Goal: Find contact information: Find contact information

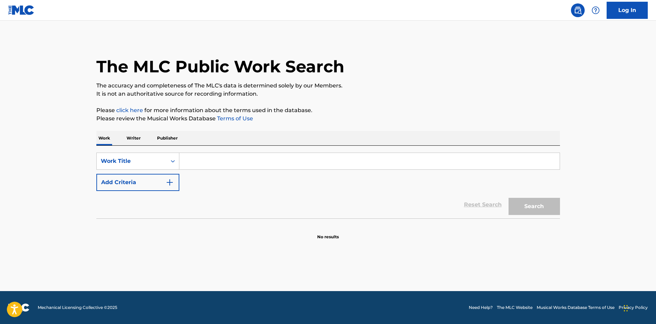
click at [289, 160] on input "Search Form" at bounding box center [369, 161] width 380 height 16
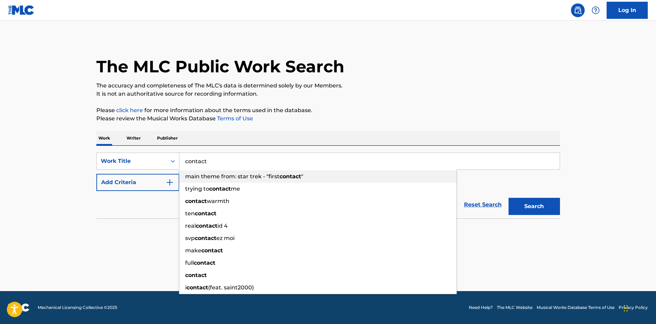
type input "contact"
click at [175, 180] on button "Add Criteria" at bounding box center [137, 182] width 83 height 17
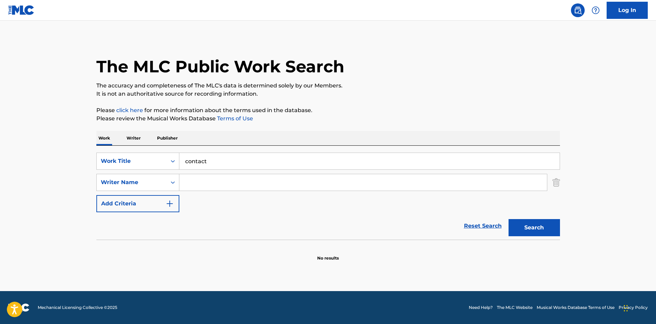
click at [238, 187] on input "Search Form" at bounding box center [363, 182] width 368 height 16
click at [509, 219] on button "Search" at bounding box center [534, 227] width 51 height 17
click at [235, 185] on input "[PERSON_NAME]" at bounding box center [363, 182] width 368 height 16
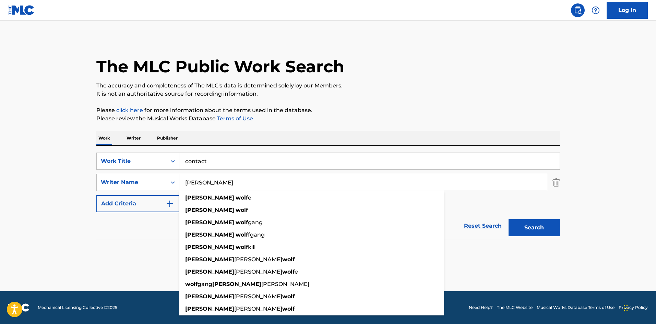
type input "[PERSON_NAME]"
click at [509, 219] on button "Search" at bounding box center [534, 227] width 51 height 17
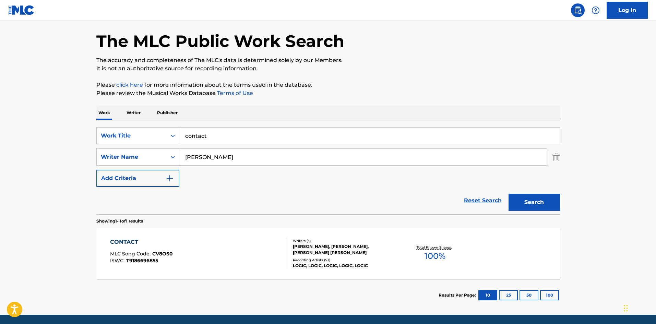
scroll to position [49, 0]
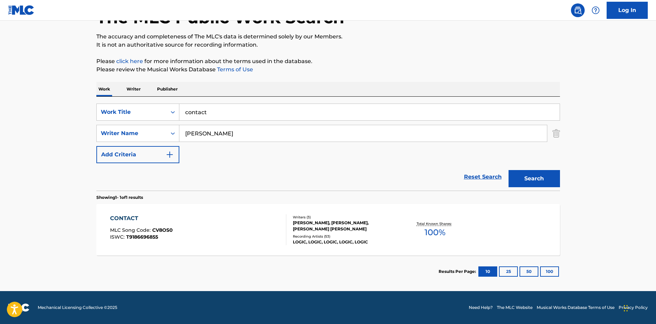
click at [236, 228] on div "CONTACT MLC Song Code : CV8OS0 ISWC : T9186696855" at bounding box center [198, 229] width 176 height 31
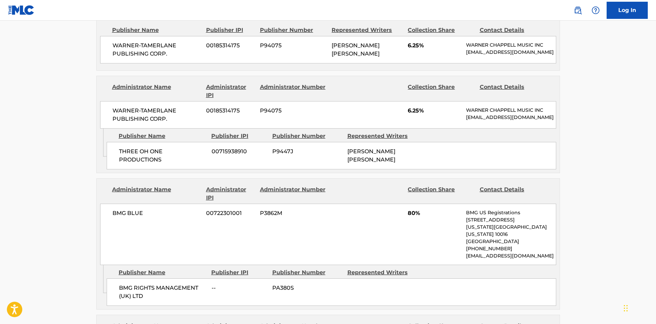
scroll to position [377, 0]
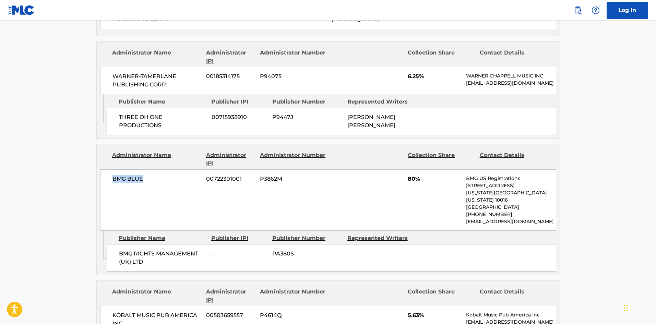
drag, startPoint x: 111, startPoint y: 190, endPoint x: 168, endPoint y: 182, distance: 56.8
click at [168, 182] on div "BMG BLUE 00722301001 P3862M 80% BMG US Registrations [STREET_ADDRESS][US_STATE]…" at bounding box center [328, 199] width 456 height 61
click at [138, 183] on span "BMG BLUE" at bounding box center [156, 179] width 89 height 8
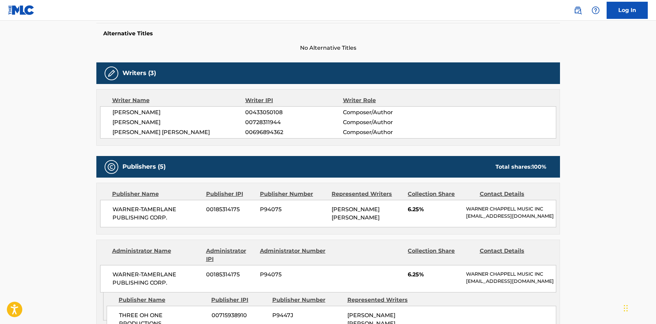
scroll to position [171, 0]
